Goal: Use online tool/utility: Utilize a website feature to perform a specific function

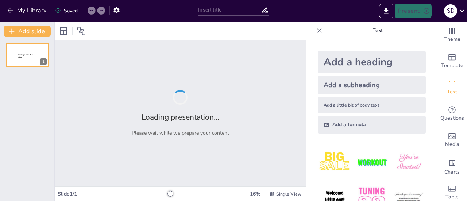
type input "Vliegen naar de Zon: Wat de Mythe van Icarus Ons Leert"
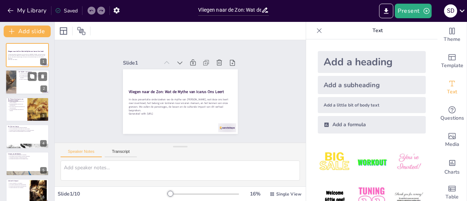
click at [23, 79] on p "Icarus' overmoed leidt tot zijn val." at bounding box center [33, 79] width 27 height 1
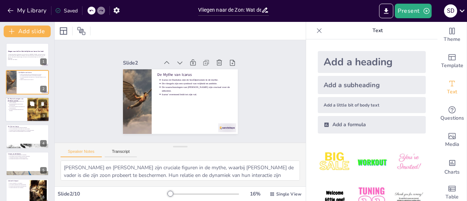
click at [22, 101] on p "Waarschuwingen zijn essentieel voor Icarus' veiligheid." at bounding box center [17, 101] width 16 height 3
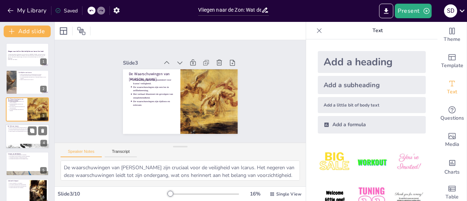
click at [24, 133] on div at bounding box center [27, 136] width 44 height 25
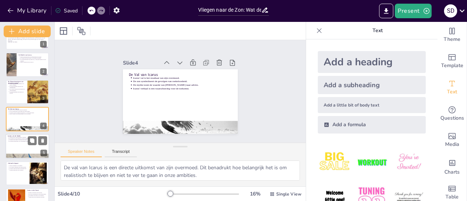
click at [20, 154] on div at bounding box center [27, 156] width 44 height 29
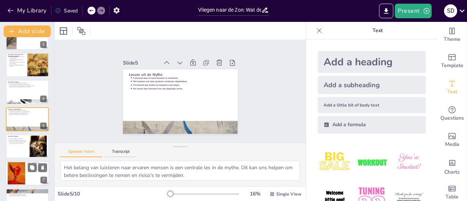
click at [26, 177] on div at bounding box center [27, 173] width 44 height 25
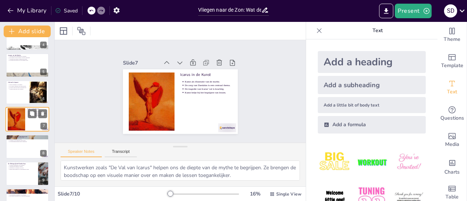
scroll to position [116, 0]
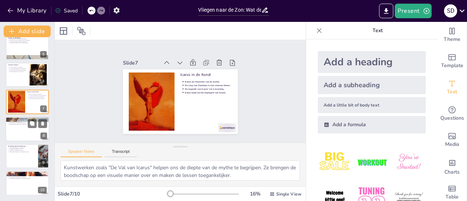
click at [33, 129] on div at bounding box center [27, 129] width 44 height 25
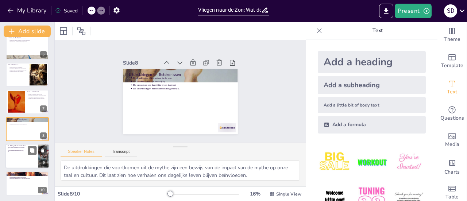
click at [31, 161] on div at bounding box center [27, 156] width 44 height 25
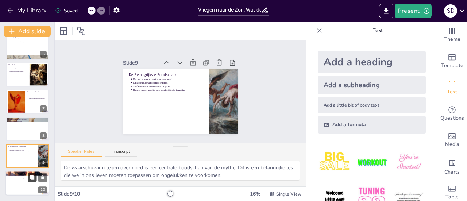
click at [34, 180] on button at bounding box center [32, 177] width 9 height 9
type textarea "De tijdloosheid van de lessen uit de mythe van Icarus benadrukt hun blijvende w…"
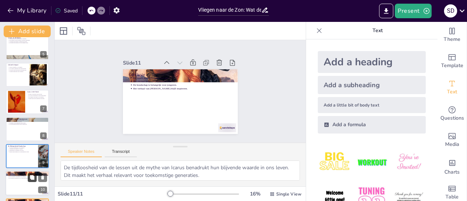
scroll to position [143, 0]
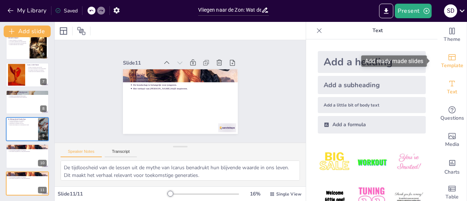
click at [449, 64] on span "Template" at bounding box center [452, 66] width 22 height 8
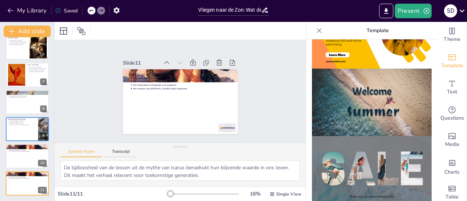
scroll to position [254, 0]
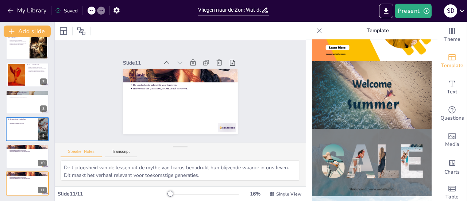
click at [369, 90] on img at bounding box center [372, 95] width 120 height 68
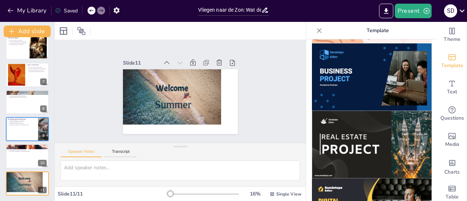
scroll to position [765, 0]
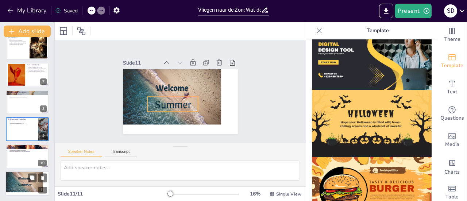
click at [24, 184] on span "Summer" at bounding box center [25, 184] width 14 height 4
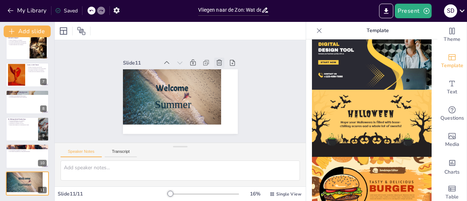
click at [219, 99] on div at bounding box center [226, 106] width 14 height 14
type textarea "De tijdloosheid van de lessen uit de mythe van Icarus benadrukt hun blijvende w…"
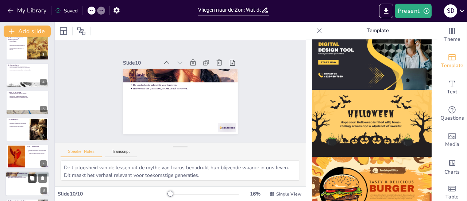
scroll to position [0, 0]
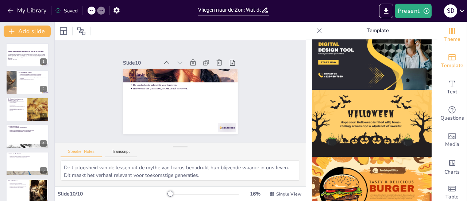
click at [450, 34] on icon "Change the overall theme" at bounding box center [452, 31] width 5 height 7
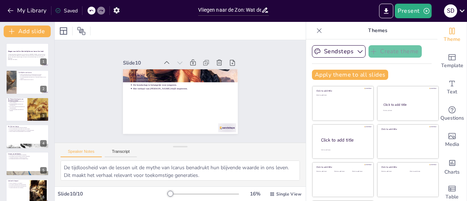
click at [316, 31] on icon at bounding box center [319, 30] width 7 height 7
